Goal: Information Seeking & Learning: Learn about a topic

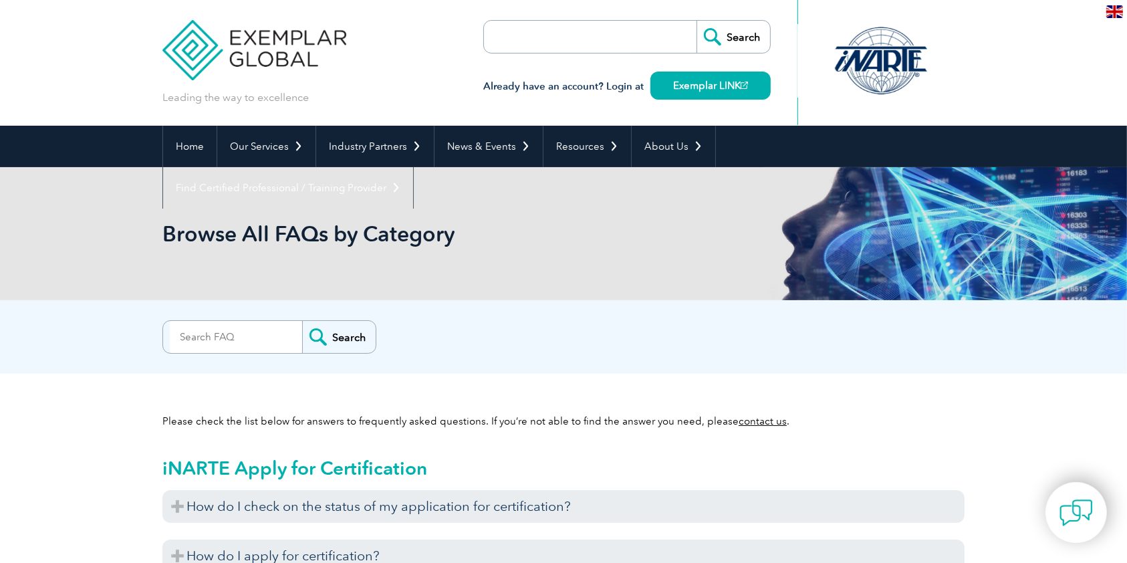
click at [221, 74] on img at bounding box center [254, 40] width 184 height 80
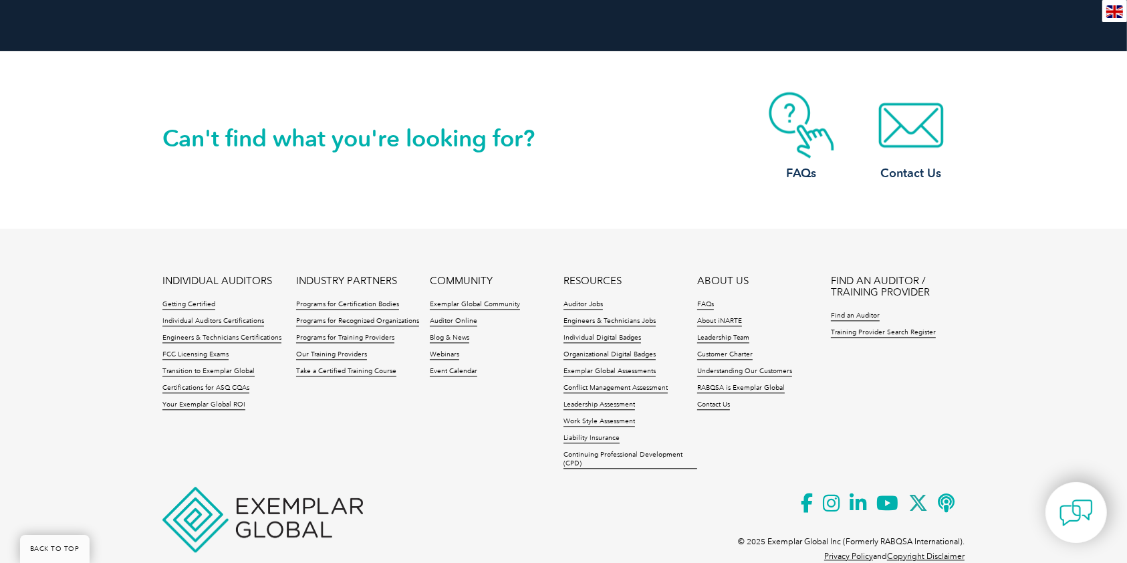
scroll to position [3103, 0]
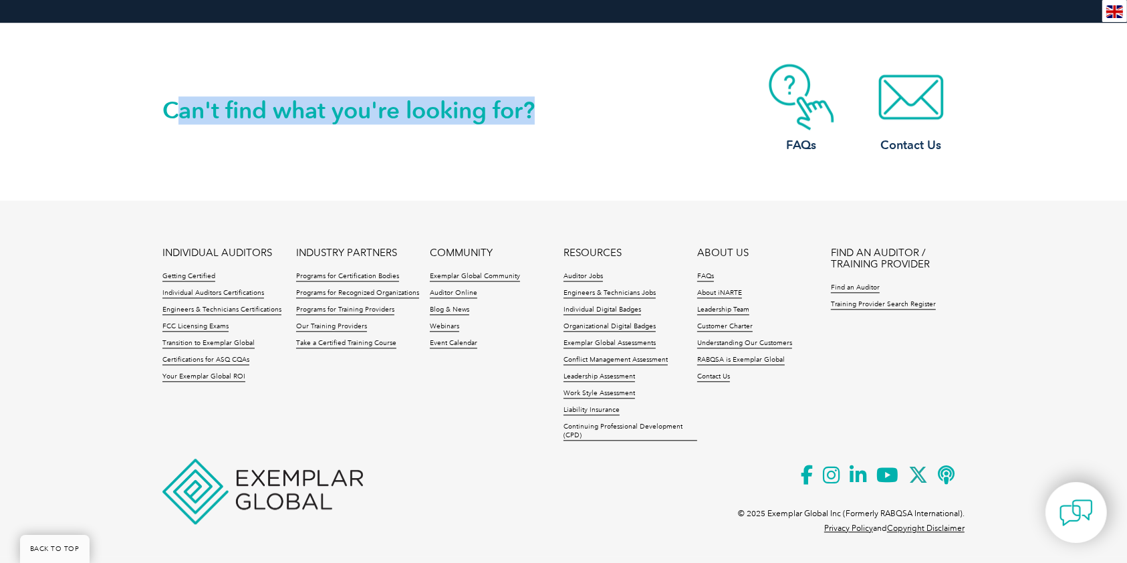
drag, startPoint x: 171, startPoint y: 103, endPoint x: 549, endPoint y: 107, distance: 378.3
click at [549, 107] on h2 "Can't find what you're looking for?" at bounding box center [362, 110] width 401 height 21
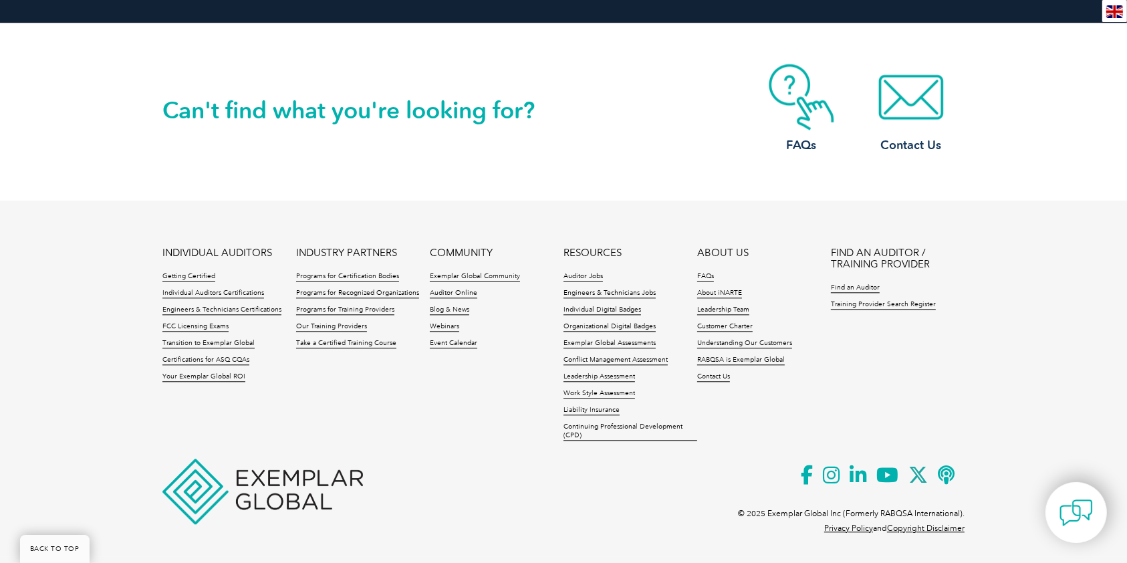
click at [549, 107] on h2 "Can't find what you're looking for?" at bounding box center [362, 110] width 401 height 21
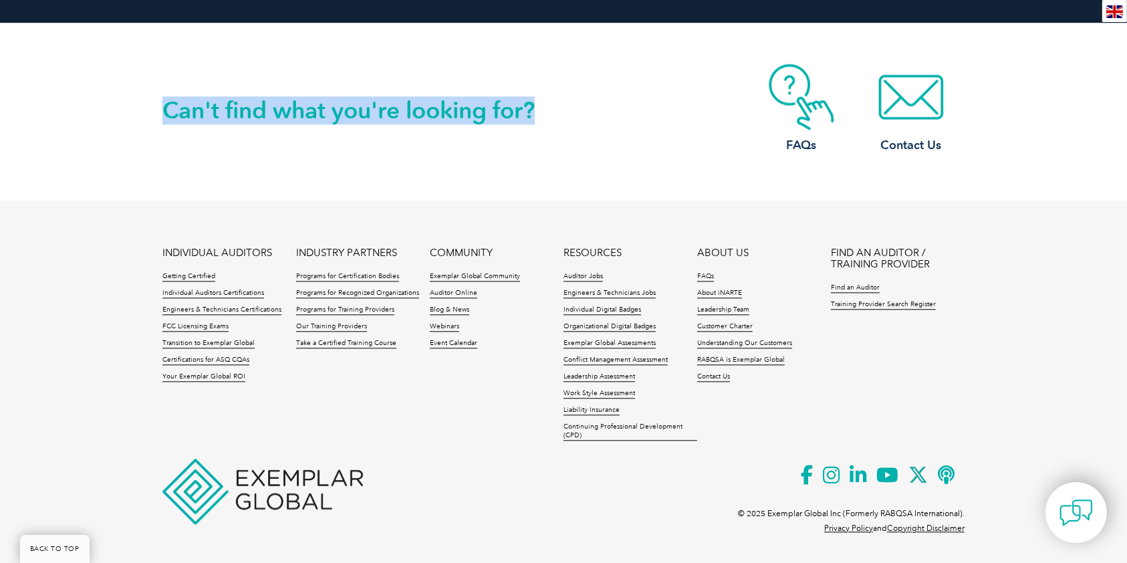
click at [549, 107] on h2 "Can't find what you're looking for?" at bounding box center [362, 110] width 401 height 21
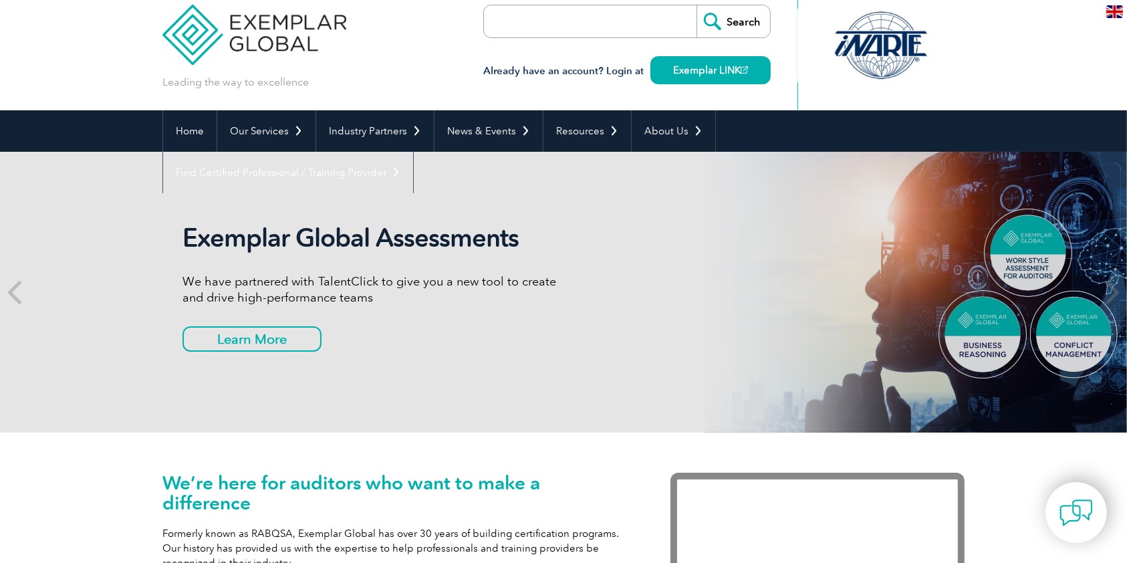
scroll to position [0, 0]
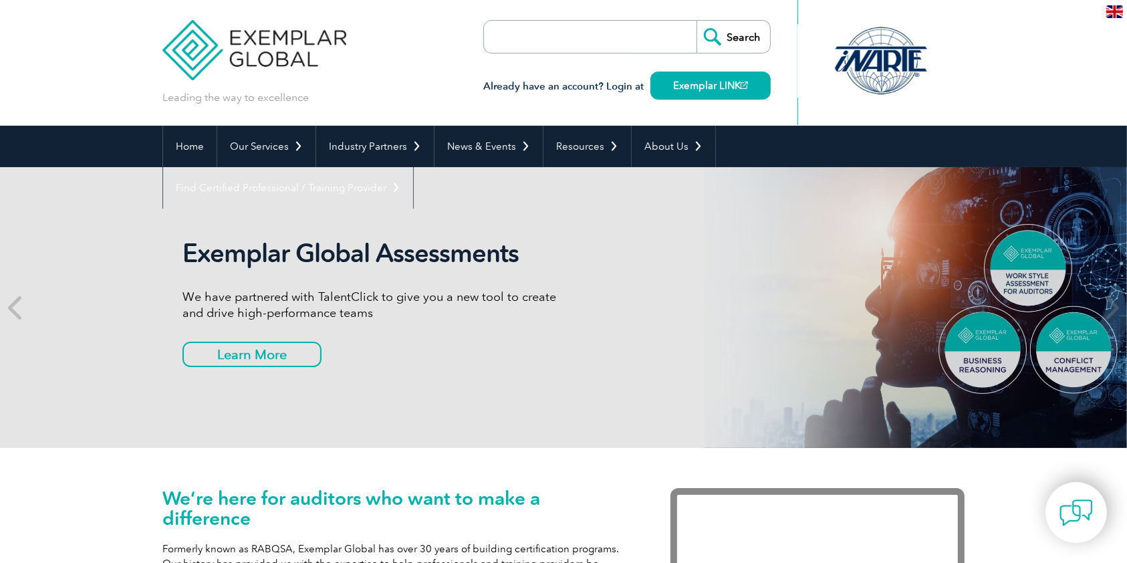
click at [268, 39] on img at bounding box center [254, 40] width 184 height 80
